Goal: Navigation & Orientation: Find specific page/section

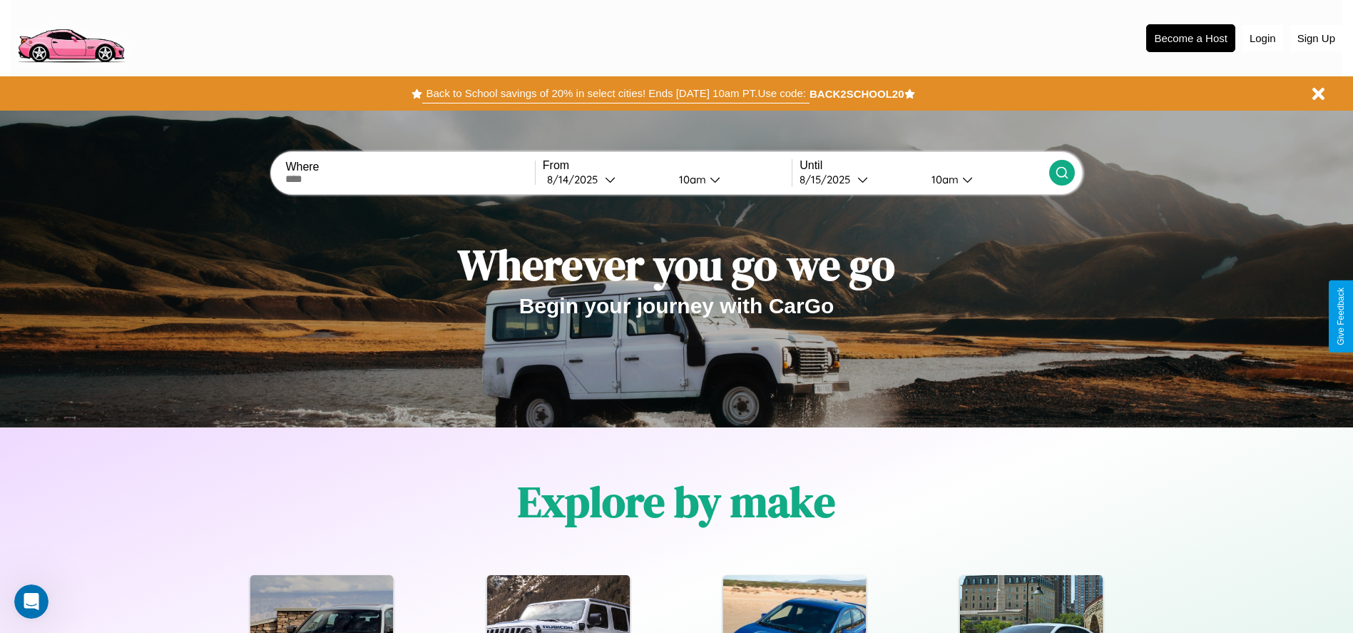
click at [616, 93] on button "Back to School savings of 20% in select cities! Ends [DATE] 10am PT. Use code:" at bounding box center [615, 93] width 387 height 20
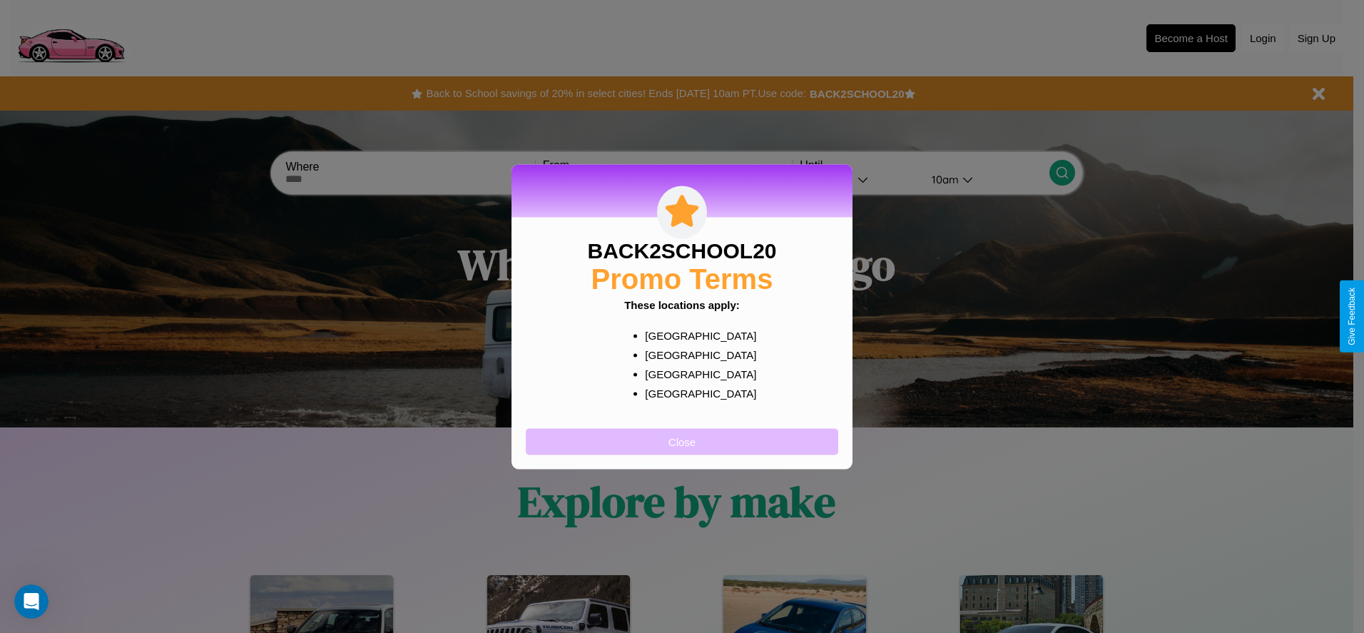
click at [682, 441] on button "Close" at bounding box center [682, 441] width 312 height 26
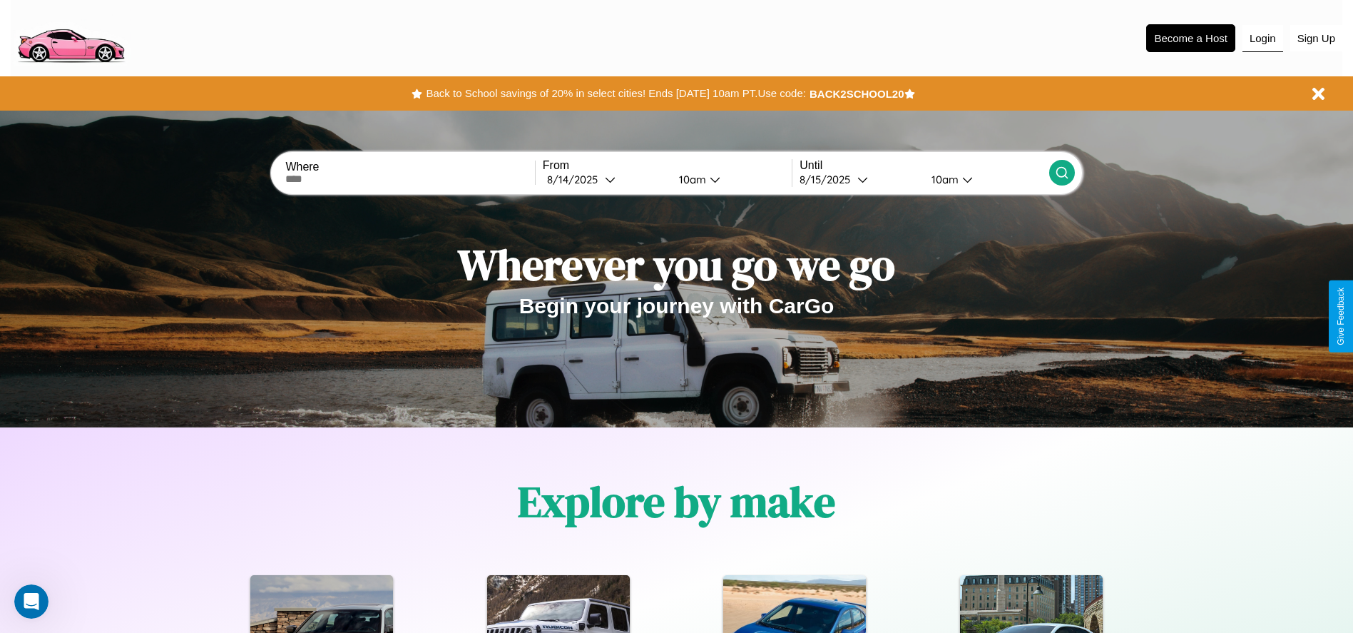
click at [1263, 38] on button "Login" at bounding box center [1263, 38] width 41 height 27
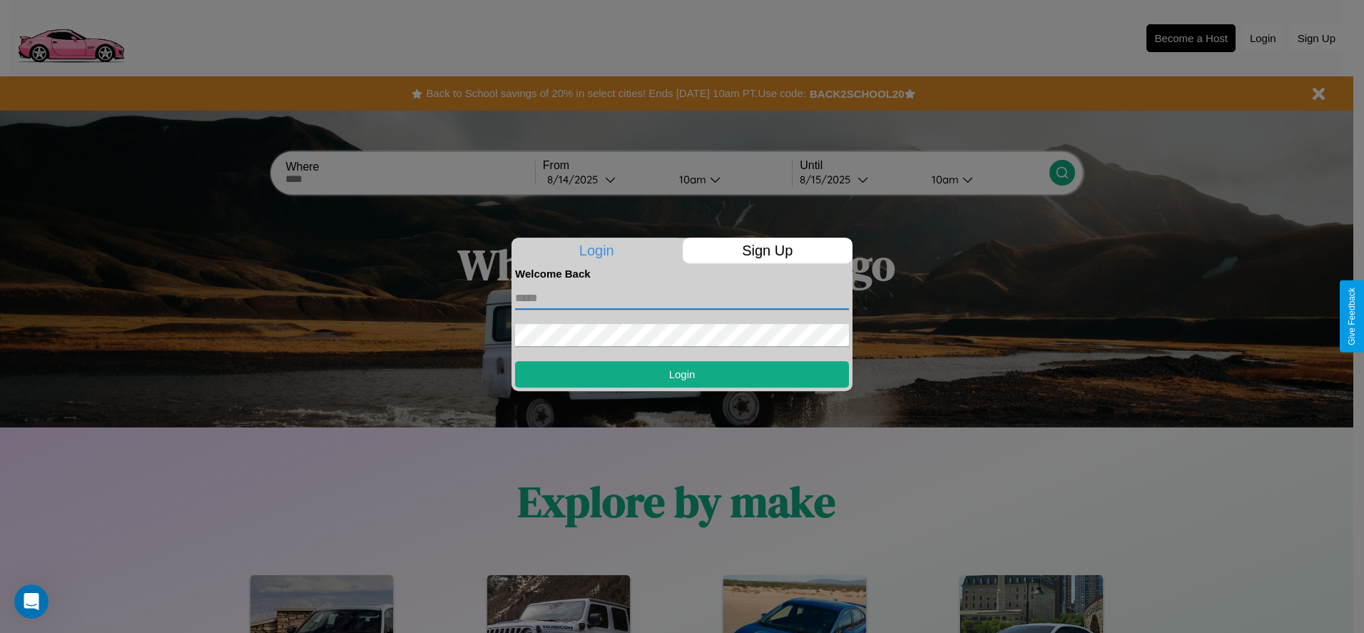
click at [682, 297] on input "text" at bounding box center [682, 298] width 334 height 23
type input "**********"
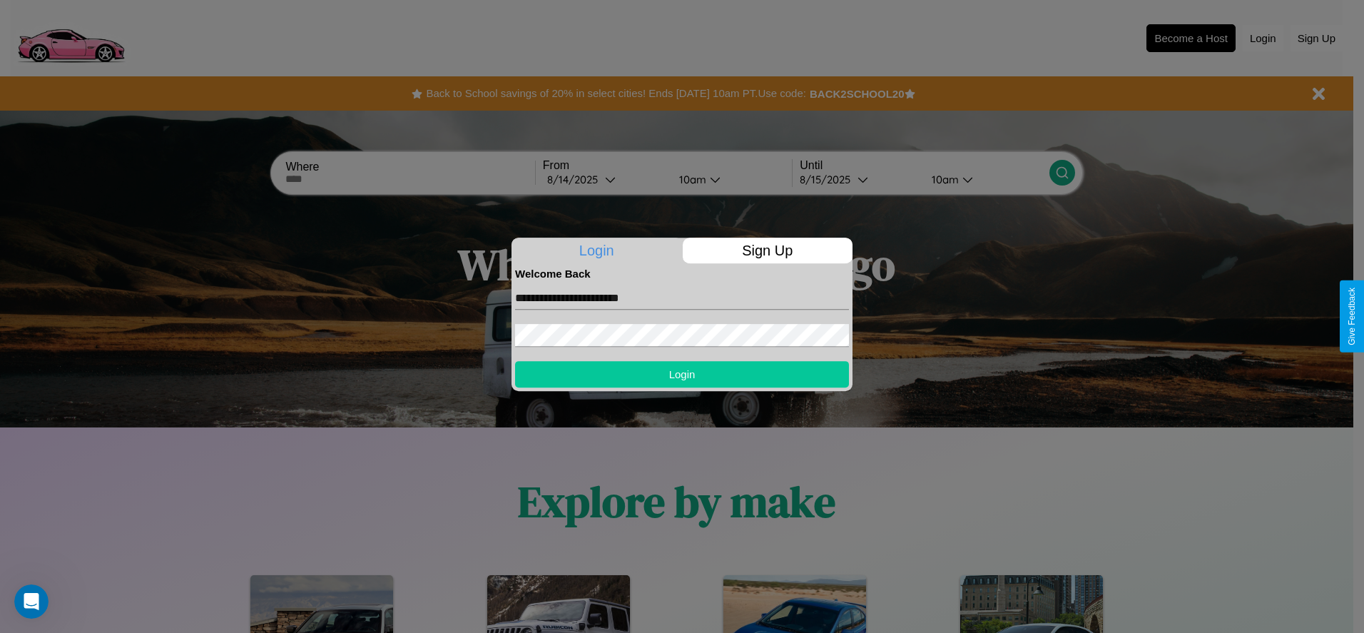
click at [682, 374] on button "Login" at bounding box center [682, 374] width 334 height 26
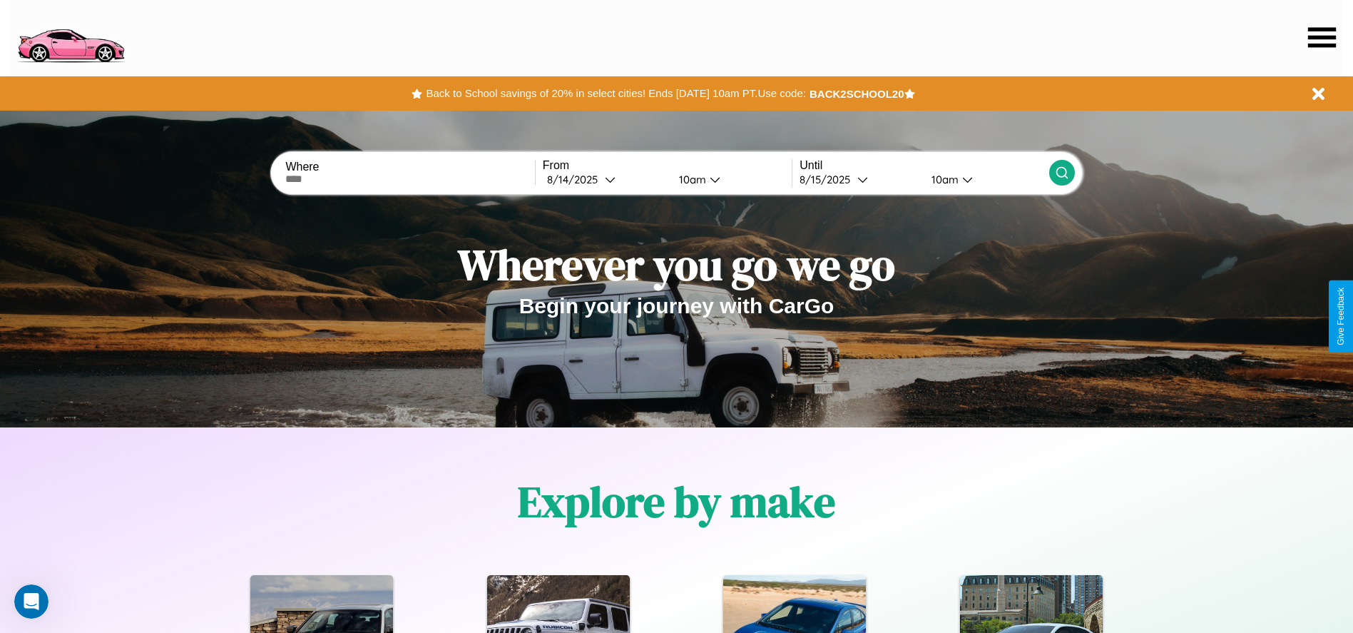
click at [1322, 37] on icon at bounding box center [1322, 37] width 28 height 20
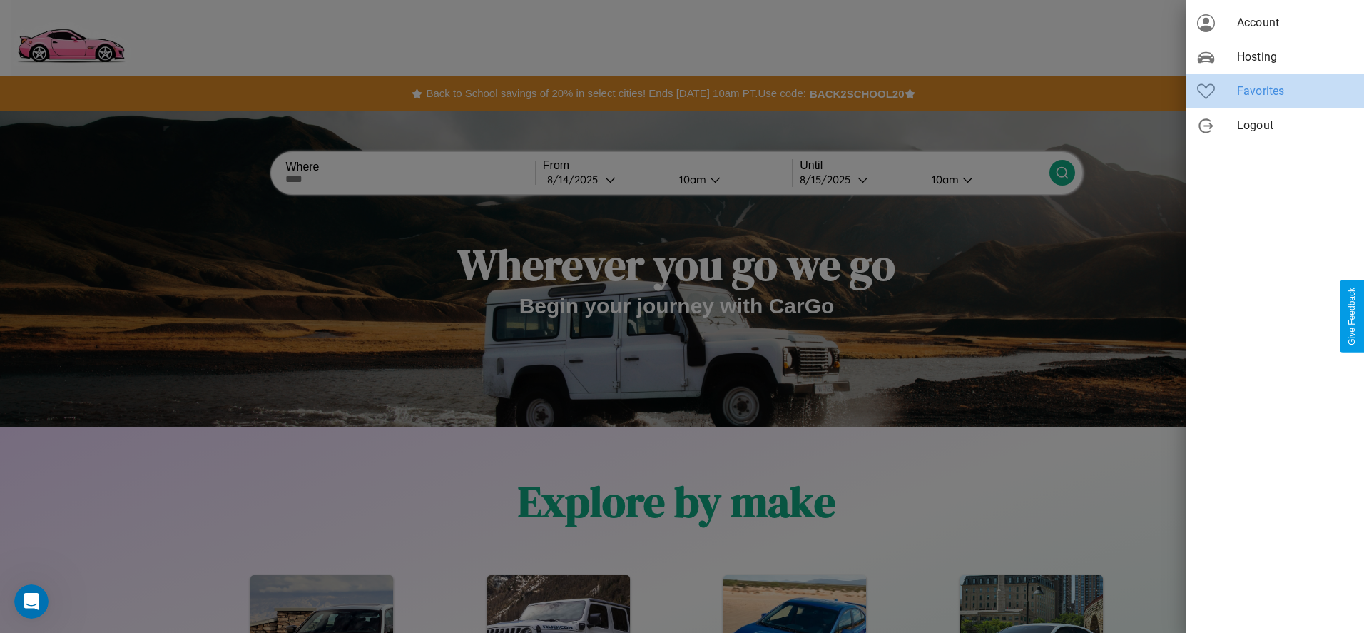
click at [1275, 91] on span "Favorites" at bounding box center [1295, 91] width 116 height 17
